Goal: Find specific page/section: Find specific page/section

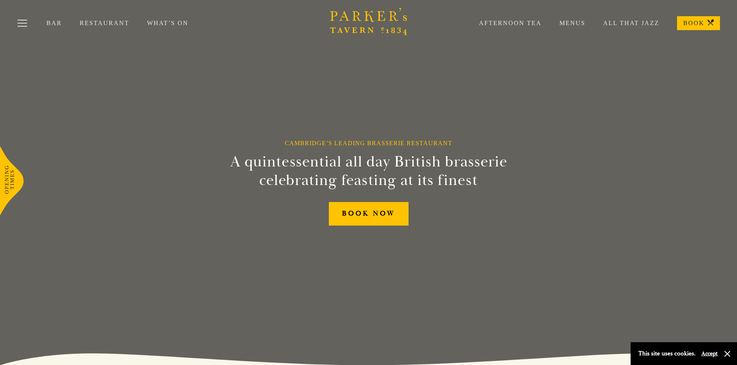
click at [109, 25] on link "Restaurant" at bounding box center [113, 23] width 67 height 8
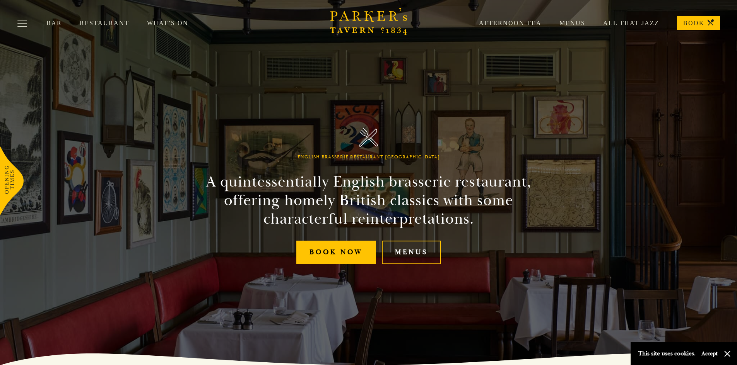
click at [569, 22] on link "Menus" at bounding box center [563, 23] width 44 height 8
